Goal: Transaction & Acquisition: Purchase product/service

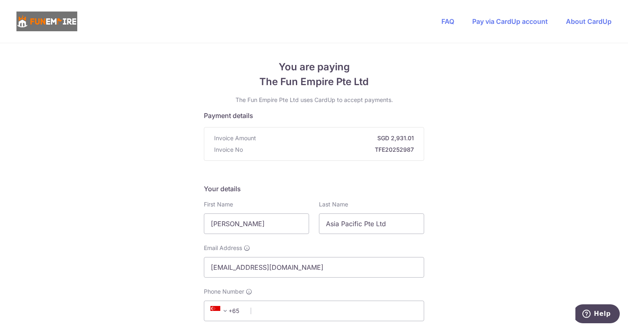
type input "[PERSON_NAME]"
type input "Khng"
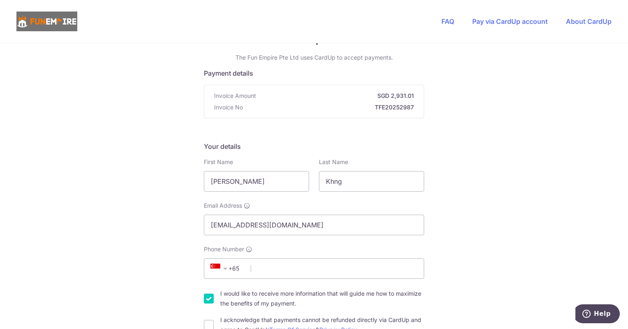
scroll to position [123, 0]
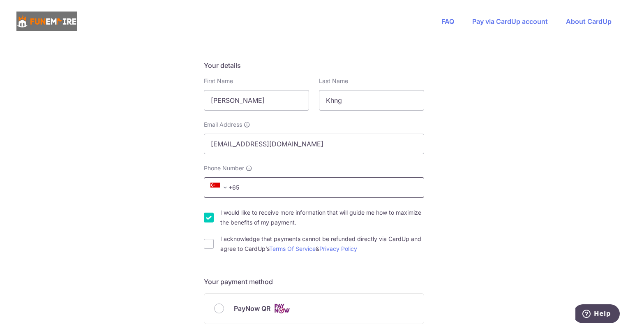
click at [294, 182] on input "Phone Number" at bounding box center [314, 187] width 220 height 21
type input "97805222"
click at [130, 187] on div "You are paying The Fun Empire Pte Ltd The Fun Empire Pte Ltd uses CardUp to acc…" at bounding box center [314, 321] width 628 height 802
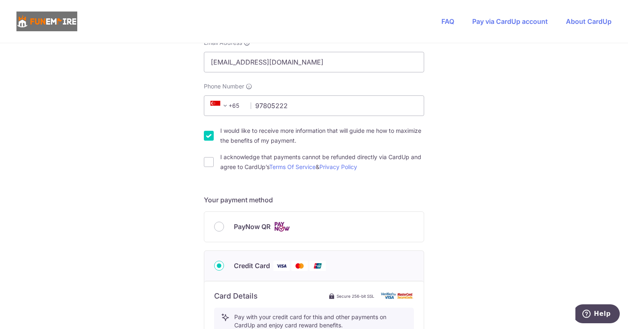
scroll to position [205, 0]
click at [219, 227] on input "PayNow QR" at bounding box center [219, 226] width 10 height 10
radio input "true"
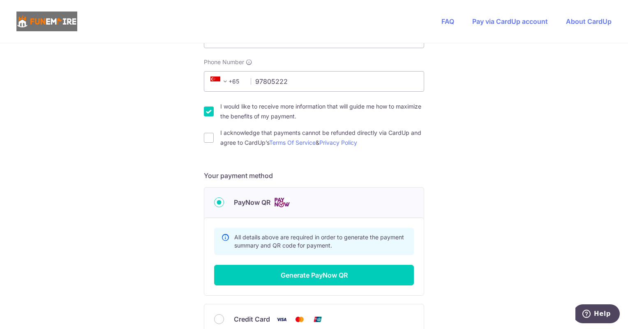
scroll to position [288, 0]
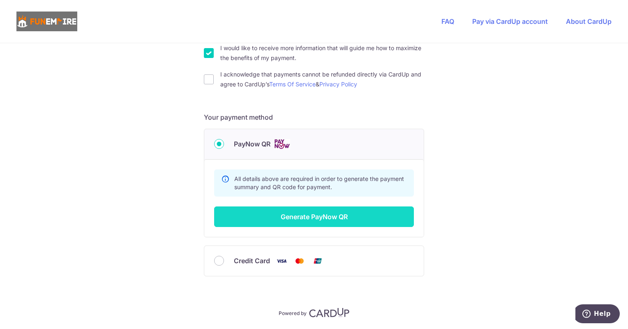
click at [284, 220] on button "Generate PayNow QR" at bounding box center [314, 216] width 200 height 21
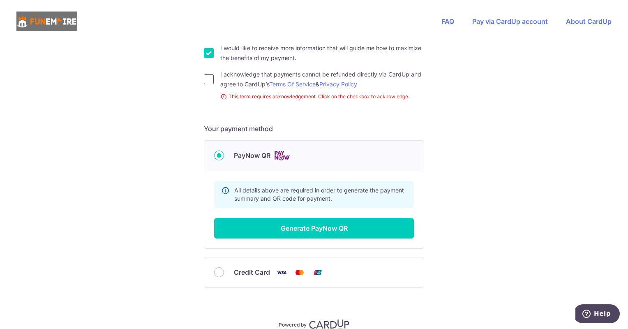
click at [206, 80] on input "I acknowledge that payments cannot be refunded directly via CardUp and agree to…" at bounding box center [209, 79] width 10 height 10
checkbox input "true"
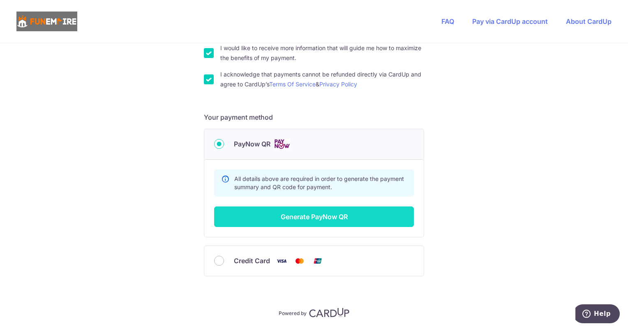
click at [269, 219] on button "Generate PayNow QR" at bounding box center [314, 216] width 200 height 21
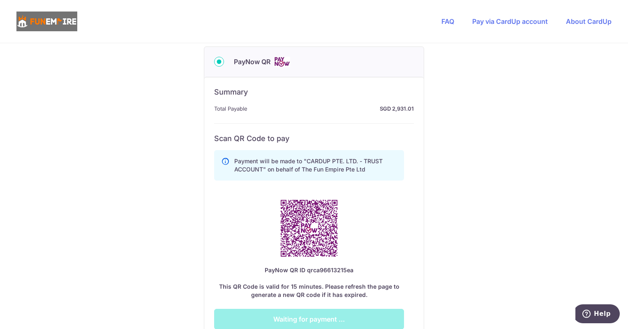
scroll to position [498, 0]
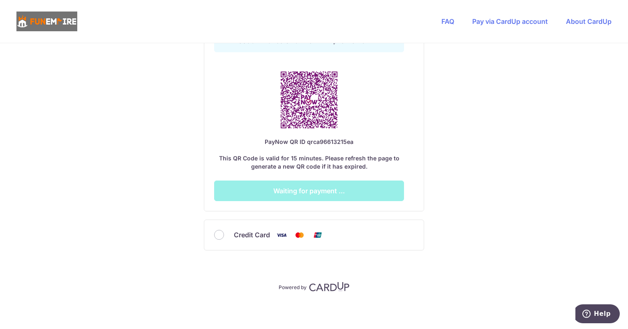
click at [204, 237] on div "Credit Card" at bounding box center [313, 235] width 219 height 30
click at [217, 231] on input "Credit Card" at bounding box center [219, 235] width 10 height 10
radio input "true"
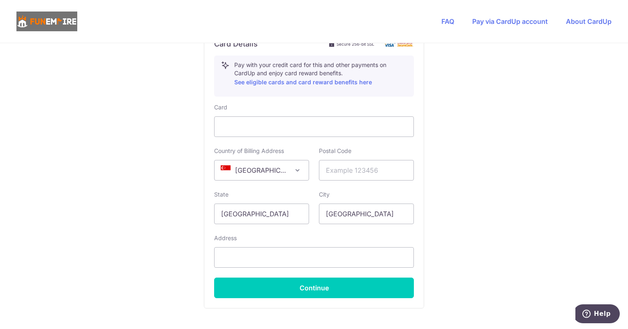
scroll to position [334, 0]
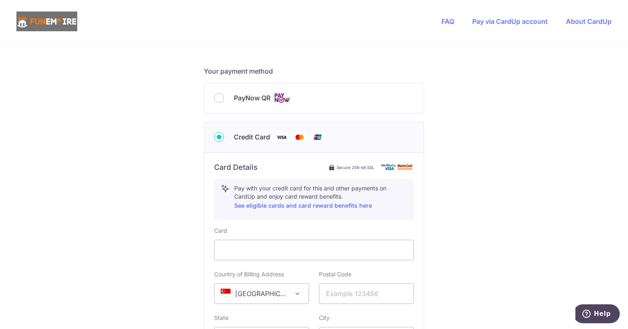
click at [181, 212] on div "You are paying The Fun Empire Pte Ltd The Fun Empire Pte Ltd uses CardUp to acc…" at bounding box center [314, 110] width 628 height 802
click at [169, 261] on div "You are paying The Fun Empire Pte Ltd The Fun Empire Pte Ltd uses CardUp to acc…" at bounding box center [314, 110] width 628 height 802
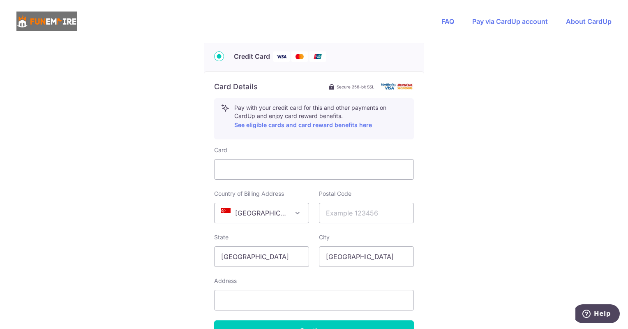
scroll to position [416, 0]
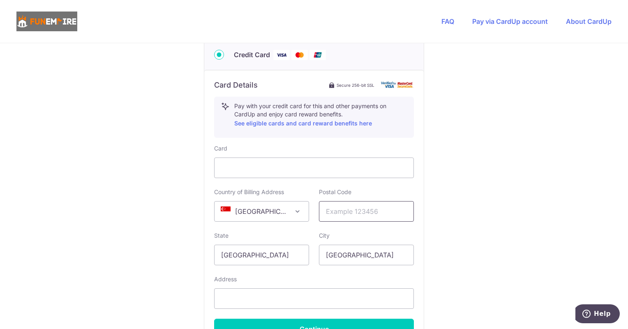
click at [367, 209] on input "text" at bounding box center [366, 211] width 95 height 21
type input "608531"
select select "65"
type input "[GEOGRAPHIC_DATA], [STREET_ADDRESS]-08/16"
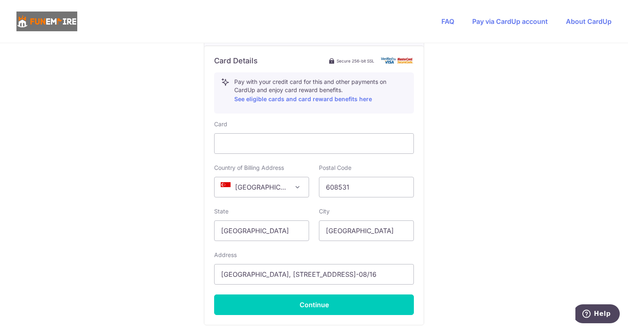
click at [439, 192] on div "You are paying The Fun Empire Pte Ltd The Fun Empire Pte Ltd uses CardUp to acc…" at bounding box center [314, 4] width 628 height 802
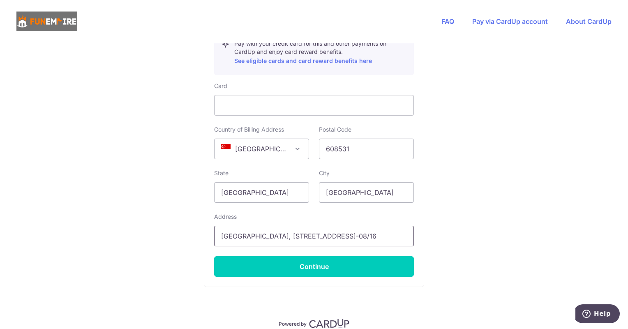
scroll to position [481, 0]
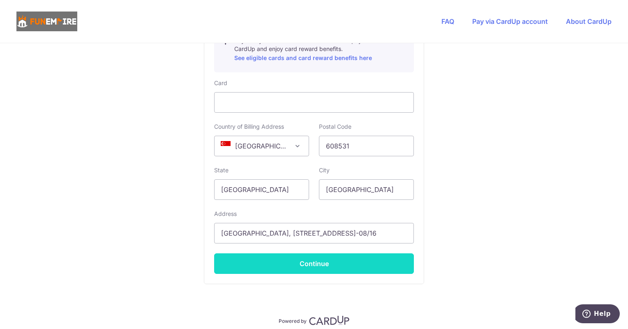
click at [339, 261] on button "Continue" at bounding box center [314, 263] width 200 height 21
click at [307, 267] on button "Continue" at bounding box center [314, 263] width 200 height 21
type input "**** 2863"
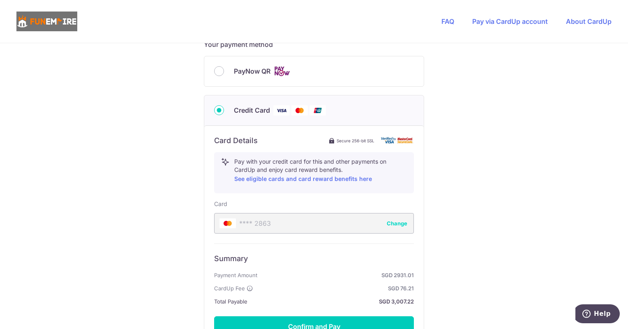
scroll to position [457, 0]
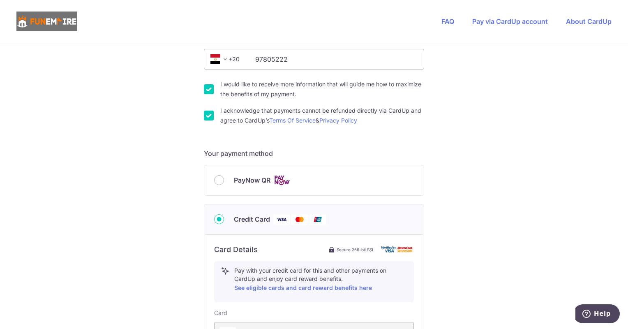
click at [303, 177] on label "PayNow QR" at bounding box center [324, 180] width 180 height 10
click at [224, 177] on input "PayNow QR" at bounding box center [219, 180] width 10 height 10
radio input "true"
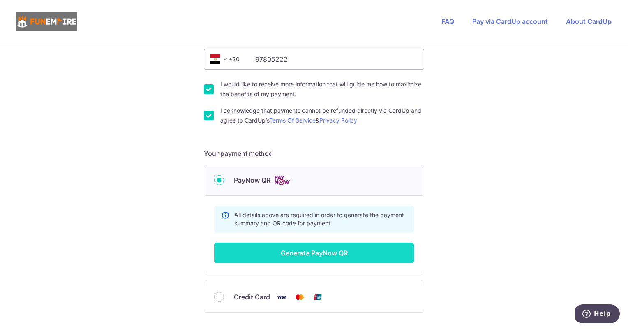
click at [317, 253] on button "Generate PayNow QR" at bounding box center [314, 252] width 200 height 21
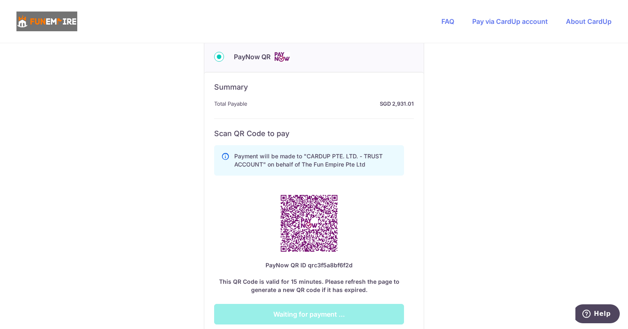
scroll to position [416, 0]
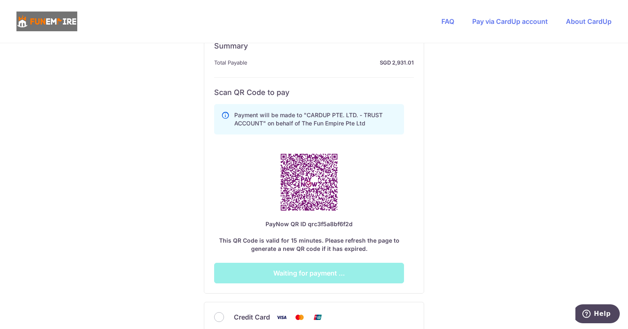
click at [273, 222] on span "PayNow QR ID" at bounding box center [285, 223] width 41 height 7
drag, startPoint x: 273, startPoint y: 222, endPoint x: 210, endPoint y: 213, distance: 63.6
click at [210, 213] on div "Summary Total Payable SGD 2,931.01 All details above are required in order to g…" at bounding box center [313, 162] width 219 height 262
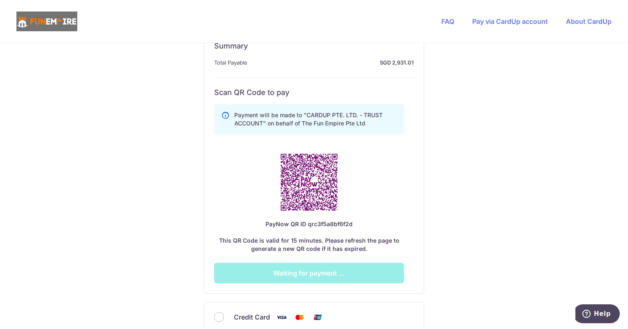
scroll to position [457, 0]
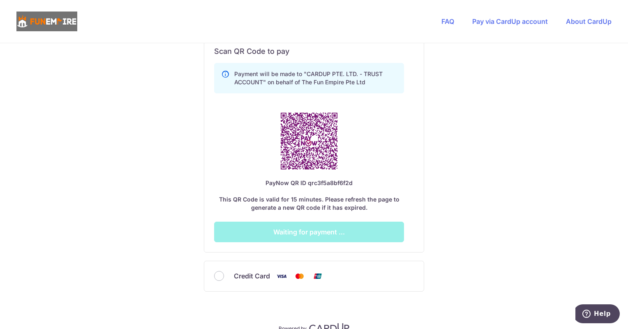
click at [330, 183] on span "qrc3f5a8bf6f2d" at bounding box center [330, 182] width 45 height 7
drag, startPoint x: 330, startPoint y: 183, endPoint x: 309, endPoint y: 181, distance: 20.6
click at [309, 181] on span "qrc3f5a8bf6f2d" at bounding box center [330, 182] width 45 height 7
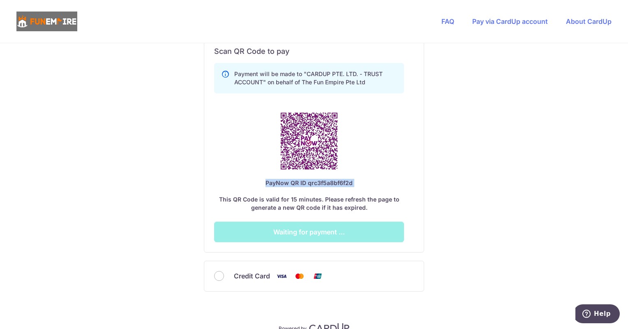
click at [308, 182] on span "qrc3f5a8bf6f2d" at bounding box center [330, 182] width 45 height 7
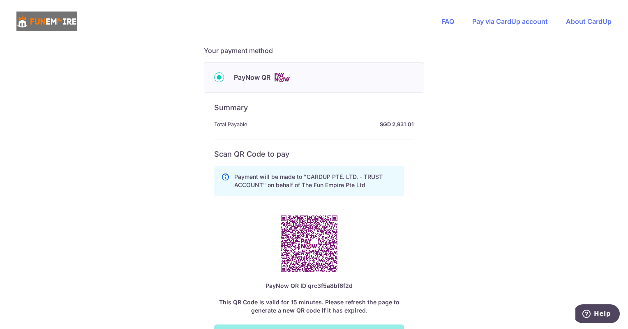
scroll to position [416, 0]
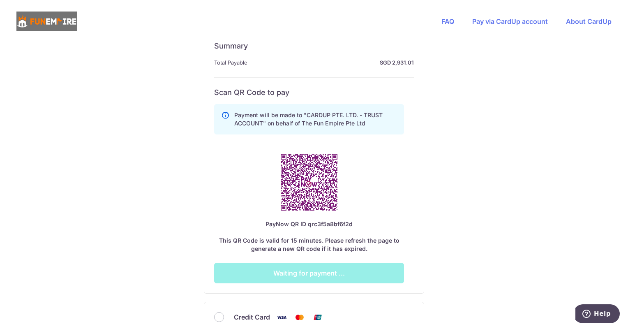
click at [97, 162] on div "You are paying The Fun Empire Pte Ltd The Fun Empire Pte Ltd uses CardUp to acc…" at bounding box center [314, 19] width 628 height 785
click at [94, 163] on div "You are paying The Fun Empire Pte Ltd The Fun Empire Pte Ltd uses CardUp to acc…" at bounding box center [314, 19] width 628 height 785
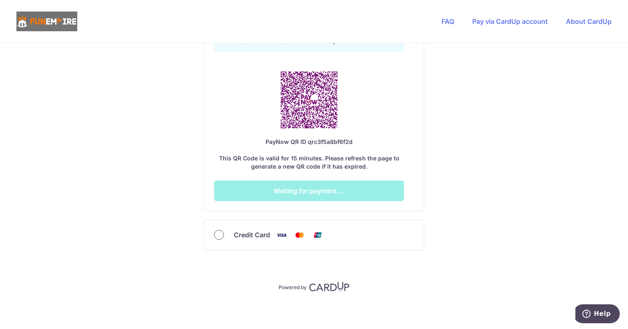
click at [215, 232] on input "Credit Card" at bounding box center [219, 235] width 10 height 10
radio input "true"
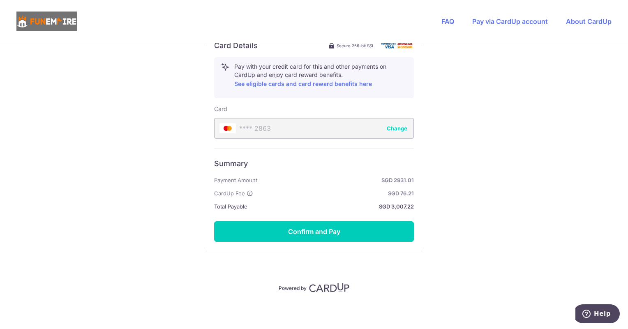
scroll to position [408, 0]
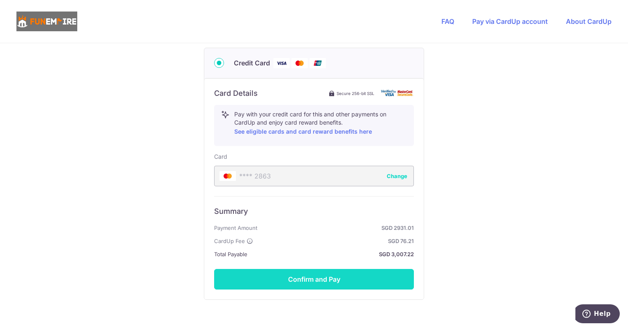
click at [309, 279] on button "Confirm and Pay" at bounding box center [314, 279] width 200 height 21
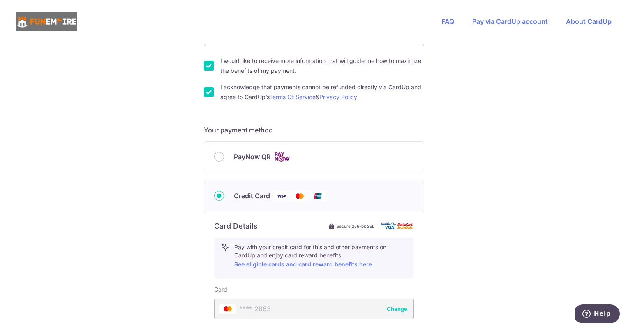
scroll to position [202, 0]
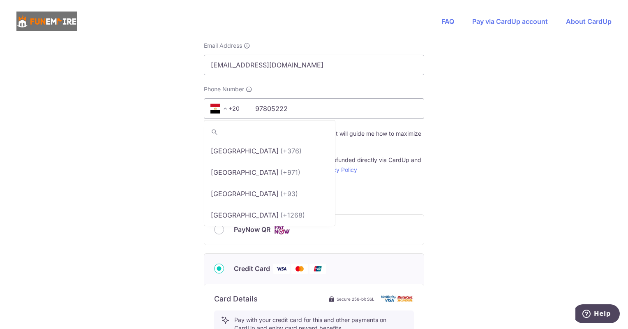
click at [235, 109] on span "+20" at bounding box center [226, 109] width 37 height 10
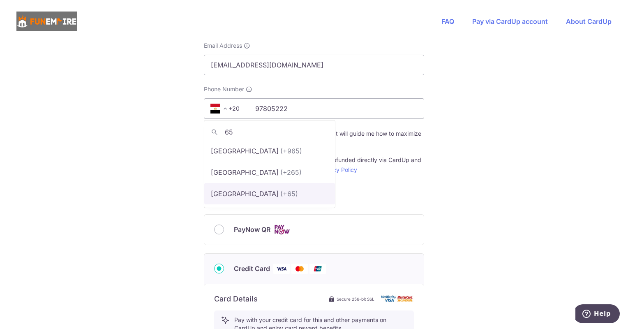
type input "65"
select select "199"
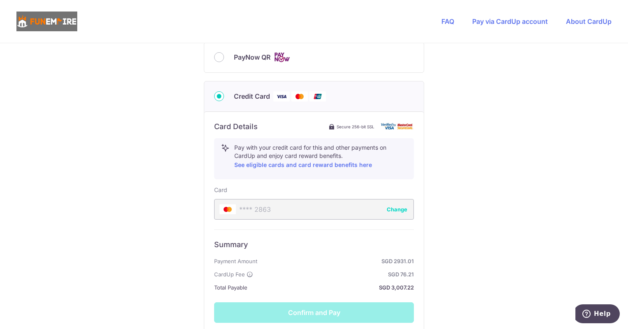
scroll to position [457, 0]
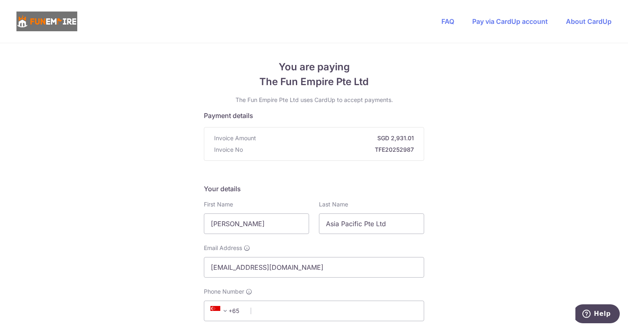
type input "[PERSON_NAME]"
type input "Khng"
click at [321, 311] on input "Phone Number" at bounding box center [314, 310] width 220 height 21
type input "97805222"
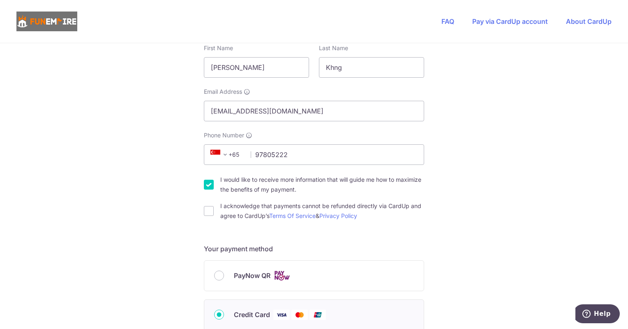
scroll to position [164, 0]
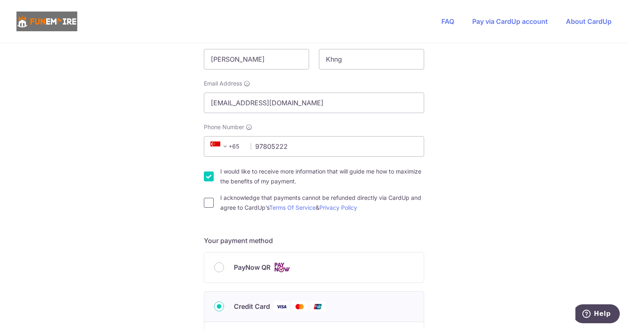
click at [211, 201] on input "I acknowledge that payments cannot be refunded directly via CardUp and agree to…" at bounding box center [209, 203] width 10 height 10
checkbox input "true"
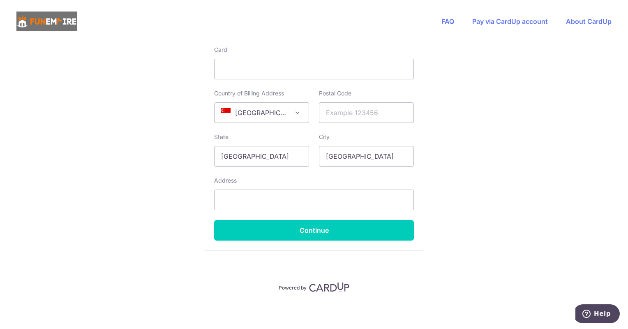
scroll to position [515, 0]
click at [341, 109] on input "text" at bounding box center [366, 112] width 95 height 21
type input "608531"
select select "65"
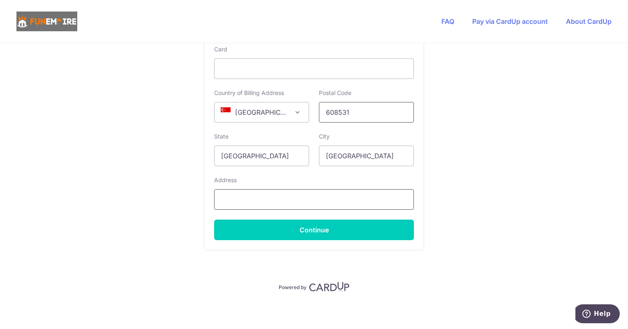
type input "[GEOGRAPHIC_DATA], [STREET_ADDRESS]-08/16"
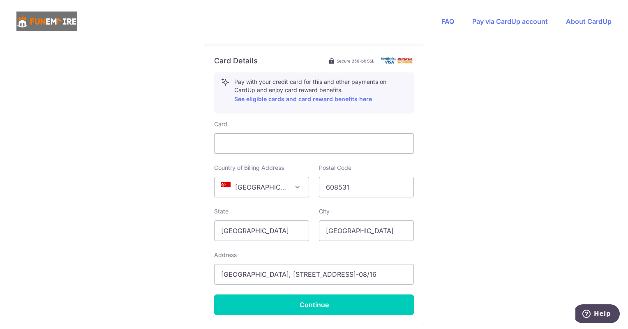
click at [471, 179] on div "You are paying The Fun Empire Pte Ltd The Fun Empire Pte Ltd uses CardUp to acc…" at bounding box center [314, 4] width 628 height 802
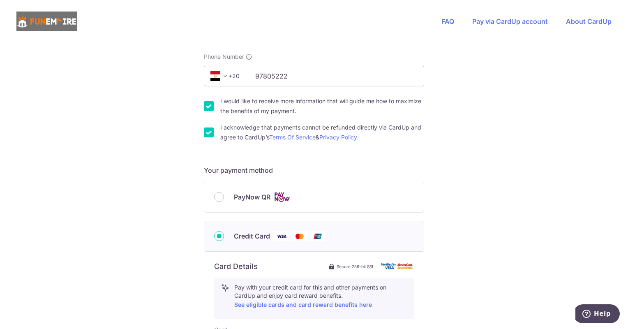
click at [223, 71] on span at bounding box center [225, 76] width 10 height 10
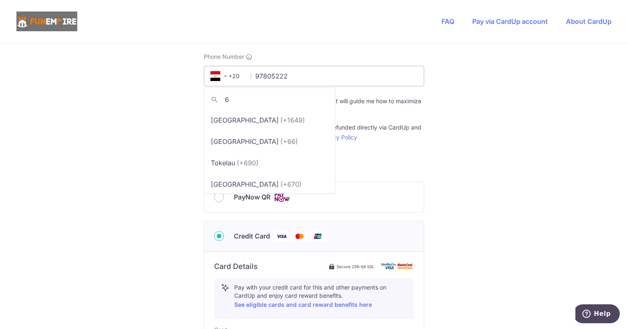
scroll to position [0, 0]
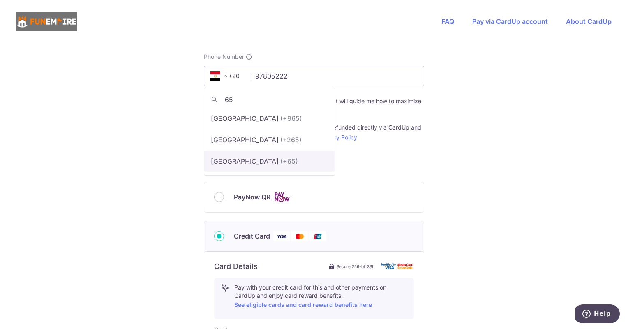
type input "65"
select select "199"
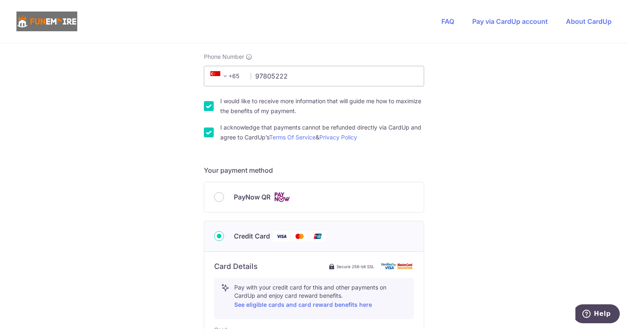
click at [477, 139] on div "You are paying The Fun Empire Pte Ltd The Fun Empire Pte Ltd uses CardUp to acc…" at bounding box center [314, 210] width 628 height 802
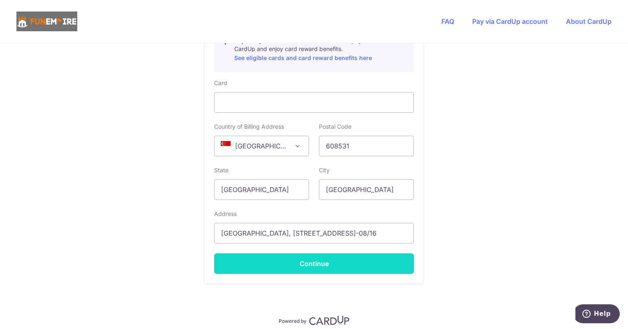
click at [321, 256] on button "Continue" at bounding box center [314, 263] width 200 height 21
click at [305, 270] on button "Continue" at bounding box center [314, 263] width 200 height 21
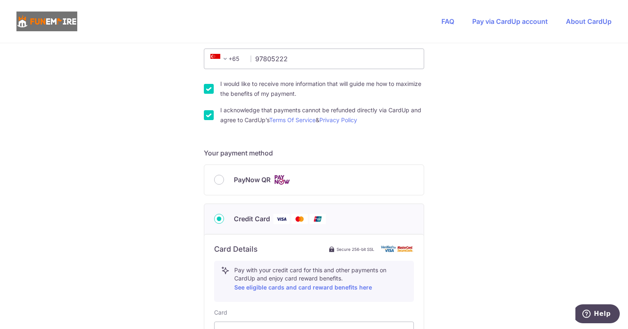
type input "**** 2863"
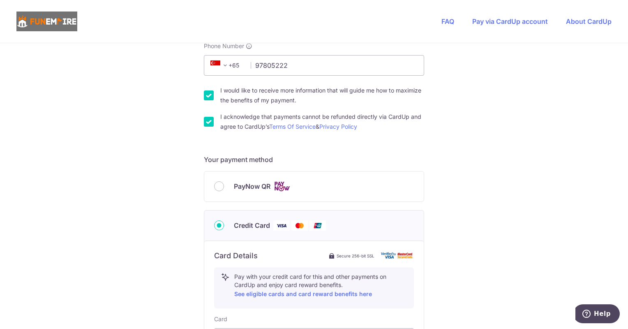
scroll to position [457, 0]
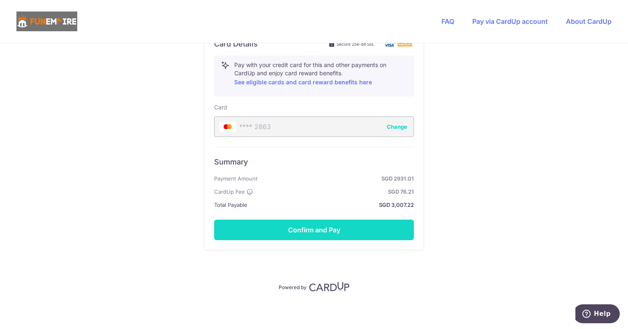
click at [334, 233] on button "Confirm and Pay" at bounding box center [314, 229] width 200 height 21
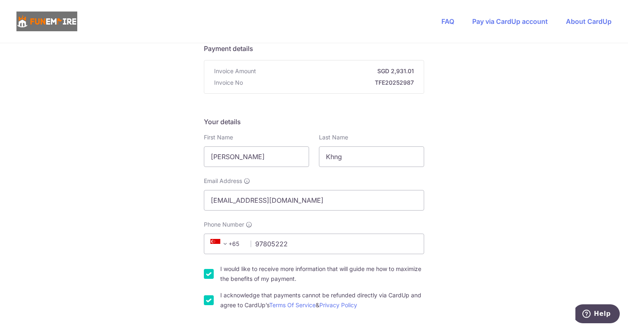
scroll to position [82, 0]
